Goal: Information Seeking & Learning: Learn about a topic

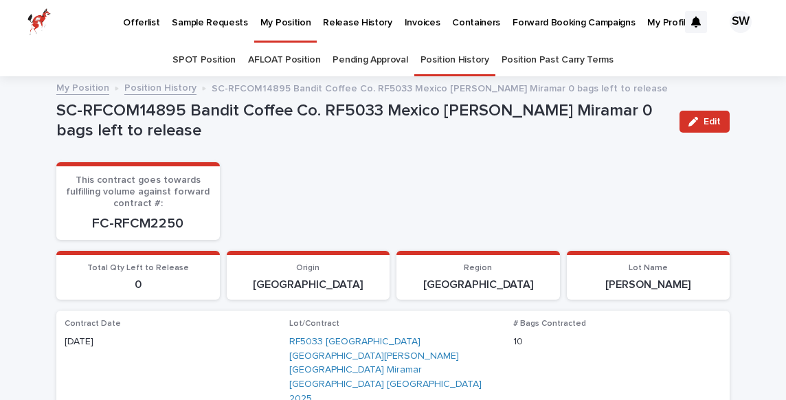
click at [420, 62] on div "Position History" at bounding box center [454, 60] width 81 height 32
click at [372, 58] on link "Pending Approval" at bounding box center [369, 60] width 75 height 32
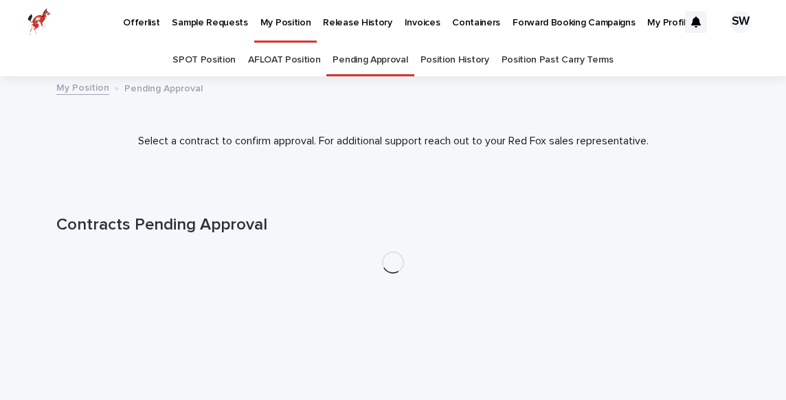
click at [234, 65] on link "SPOT Position" at bounding box center [203, 60] width 63 height 32
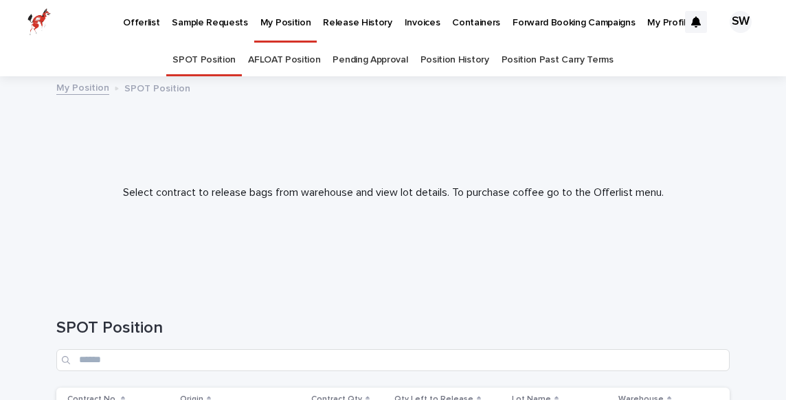
click at [410, 52] on div "Pending Approval" at bounding box center [369, 60] width 87 height 32
click at [440, 56] on link "Position History" at bounding box center [454, 60] width 69 height 32
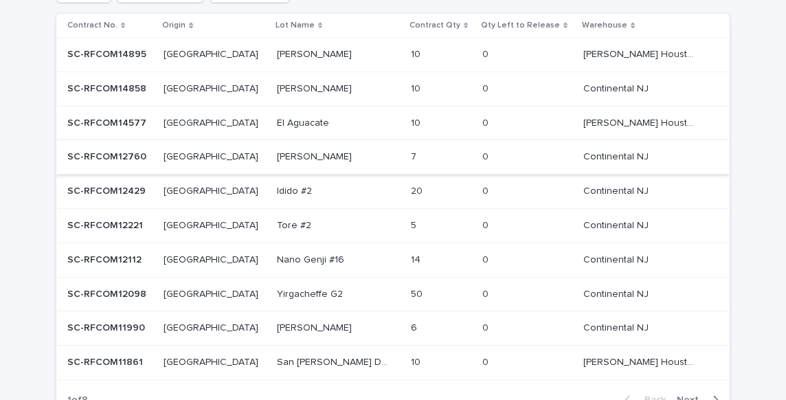
scroll to position [228, 0]
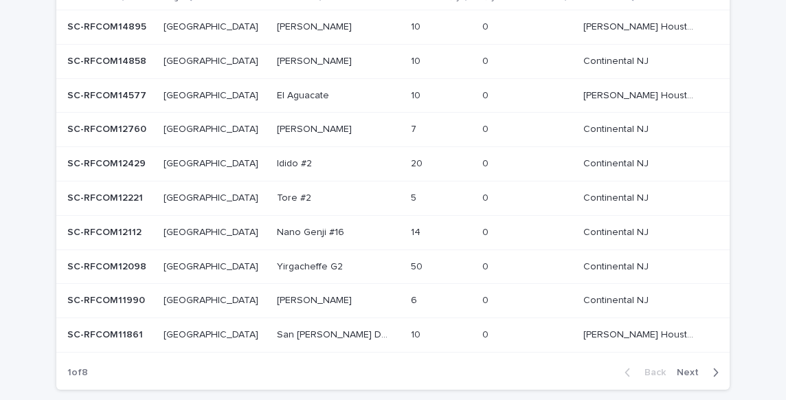
click at [318, 96] on p at bounding box center [334, 96] width 115 height 12
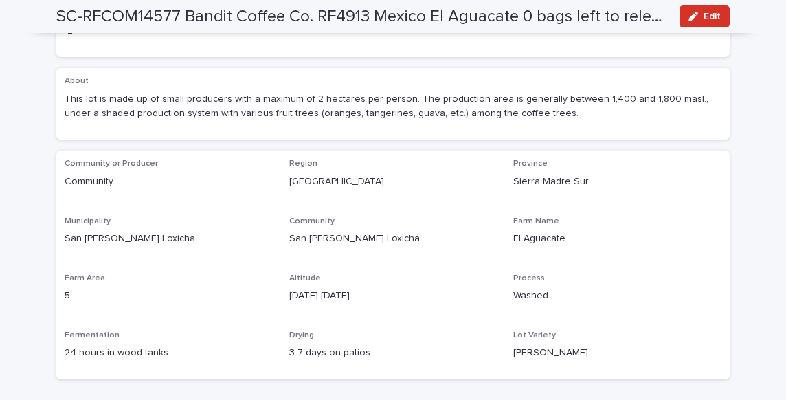
scroll to position [615, 0]
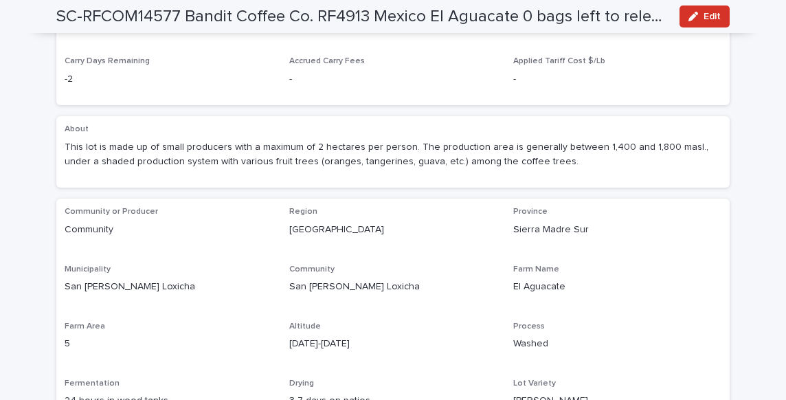
click at [279, 140] on p "This lot is made up of small producers with a maximum of 2 hectares per person.…" at bounding box center [393, 154] width 657 height 29
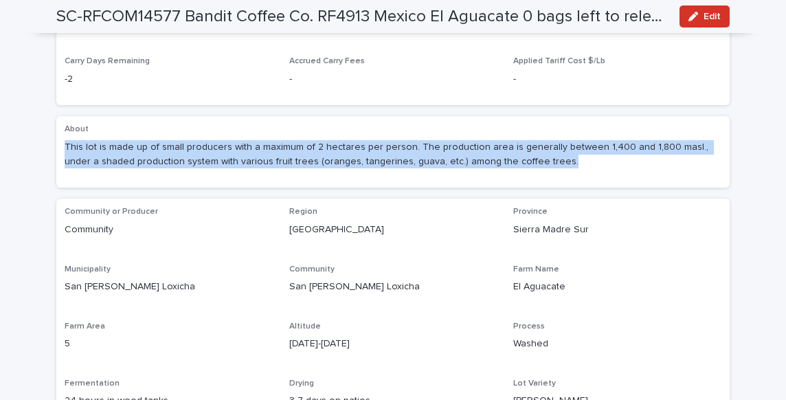
click at [279, 140] on p "This lot is made up of small producers with a maximum of 2 hectares per person.…" at bounding box center [393, 154] width 657 height 29
copy div "This lot is made up of small producers with a maximum of 2 hectares per person.…"
